Goal: Task Accomplishment & Management: Manage account settings

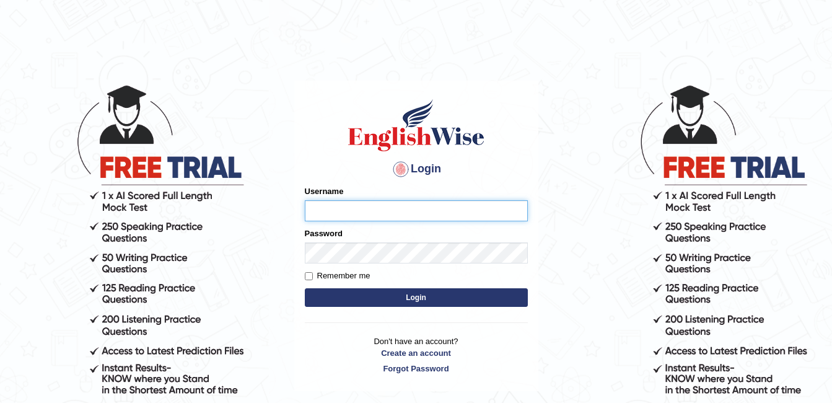
type input "ambikasharma"
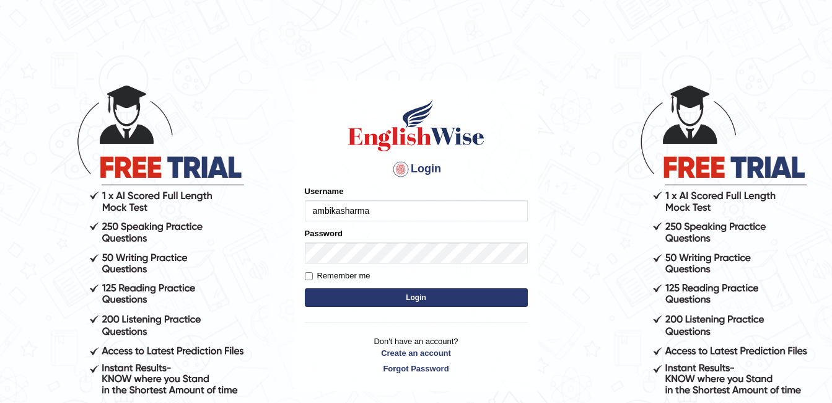
click at [332, 271] on label "Remember me" at bounding box center [338, 276] width 66 height 12
click at [313, 272] on input "Remember me" at bounding box center [309, 276] width 8 height 8
checkbox input "true"
click at [349, 299] on button "Login" at bounding box center [416, 297] width 223 height 19
